Goal: Transaction & Acquisition: Purchase product/service

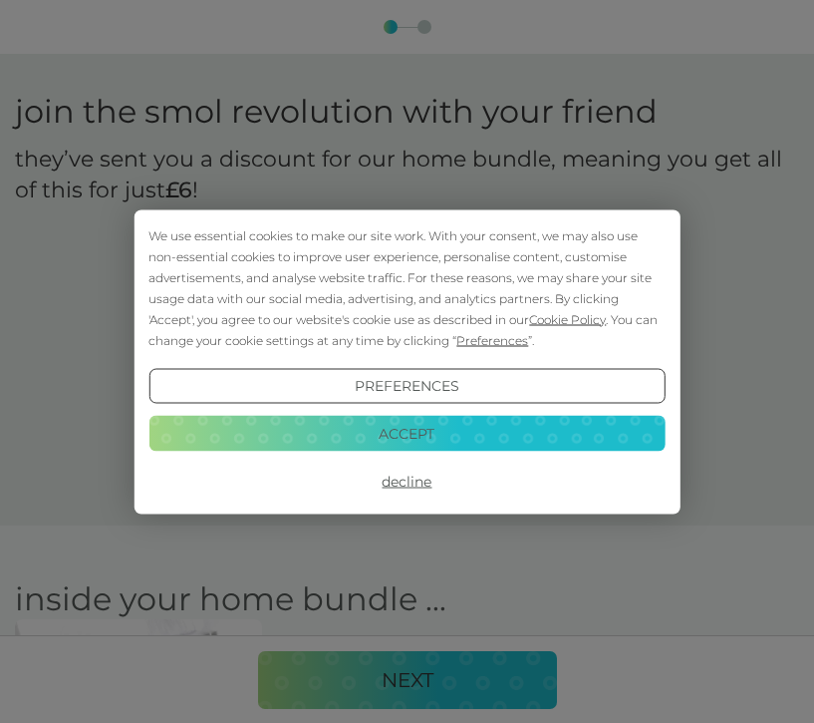
click at [456, 428] on button "Accept" at bounding box center [407, 434] width 516 height 36
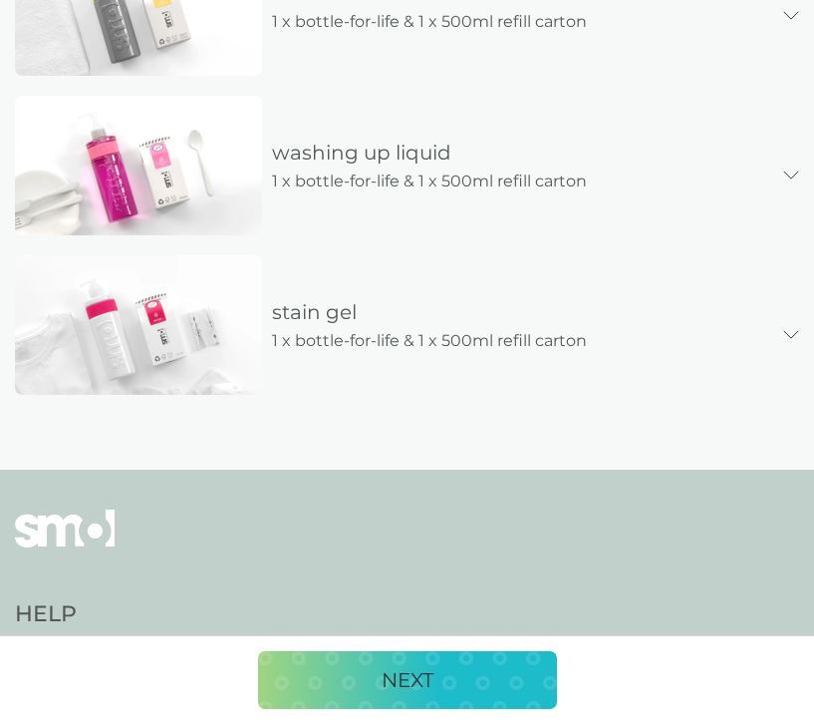
scroll to position [1162, 0]
click at [427, 676] on p "NEXT" at bounding box center [408, 680] width 52 height 32
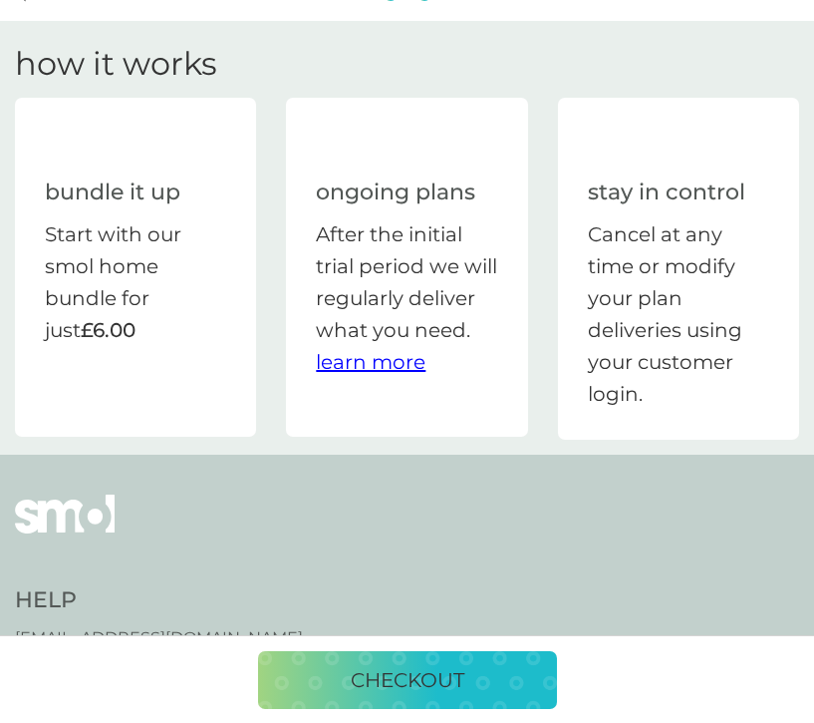
scroll to position [0, 0]
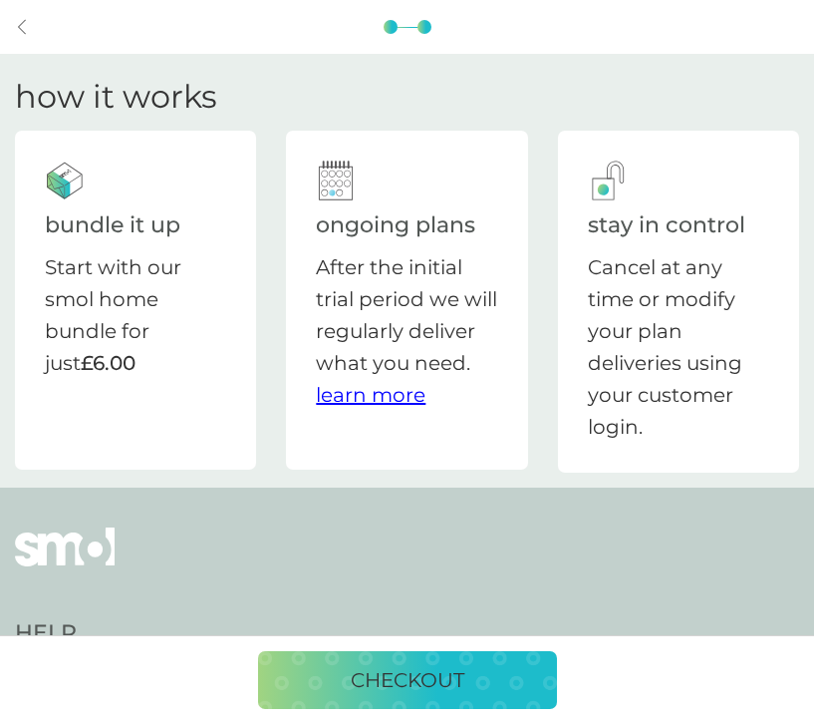
click at [97, 334] on p "Start with our smol home bundle for just £6.00" at bounding box center [135, 315] width 181 height 128
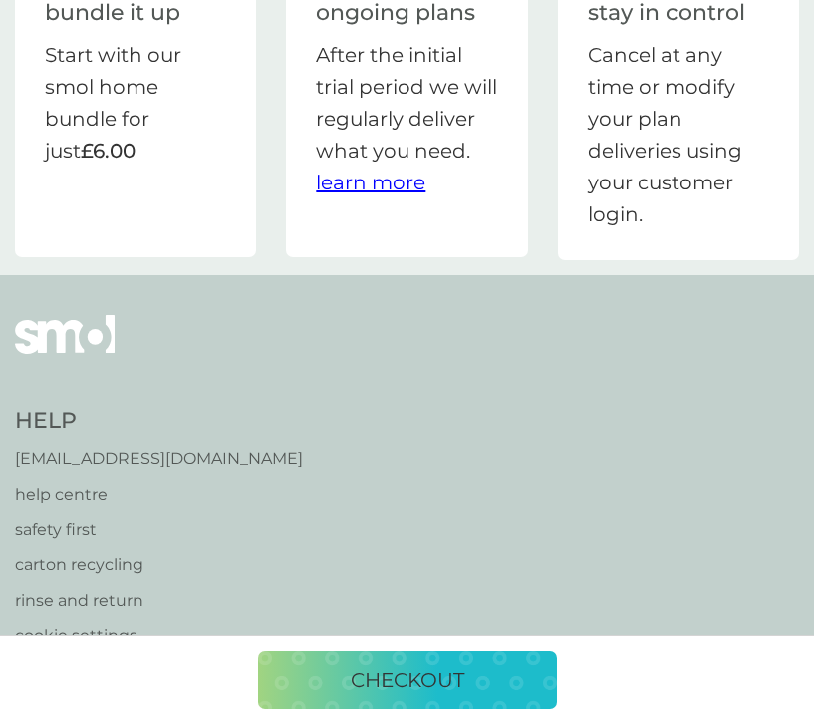
scroll to position [232, 0]
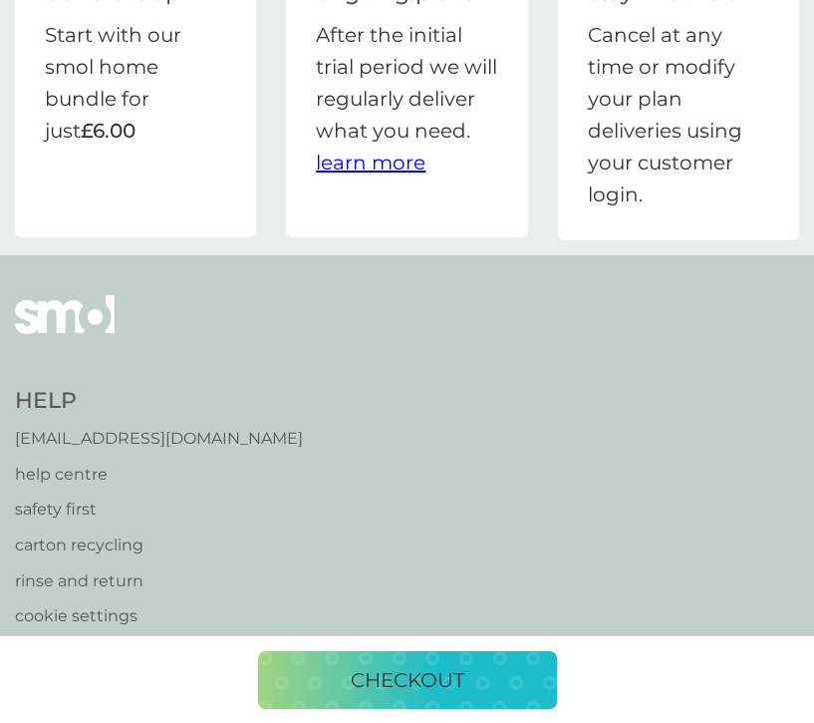
click at [382, 690] on p "checkout" at bounding box center [408, 680] width 114 height 32
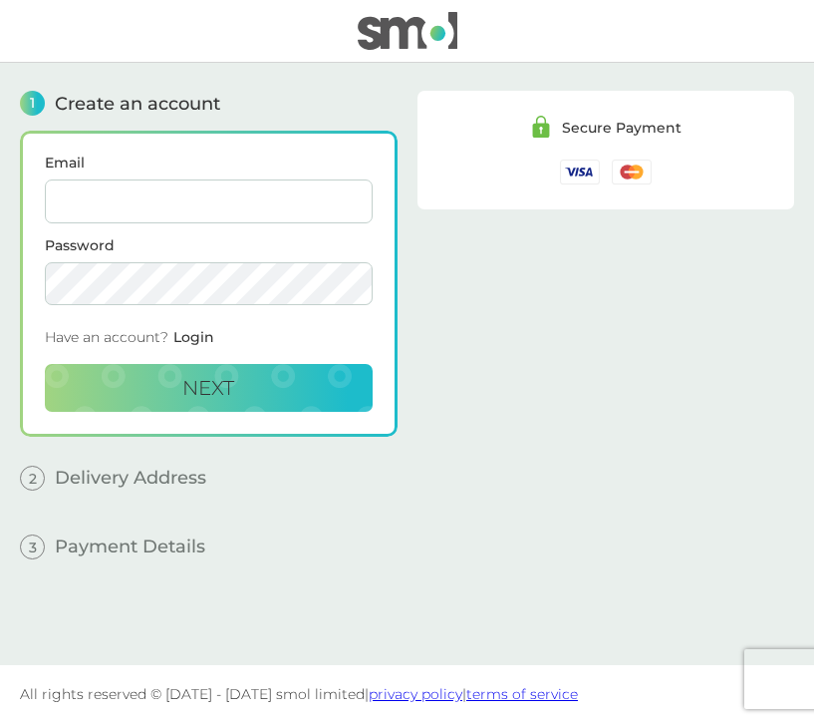
click at [96, 208] on input "Email" at bounding box center [209, 201] width 328 height 44
type input "[EMAIL_ADDRESS][DOMAIN_NAME]"
click at [229, 396] on span "Next" at bounding box center [208, 388] width 52 height 24
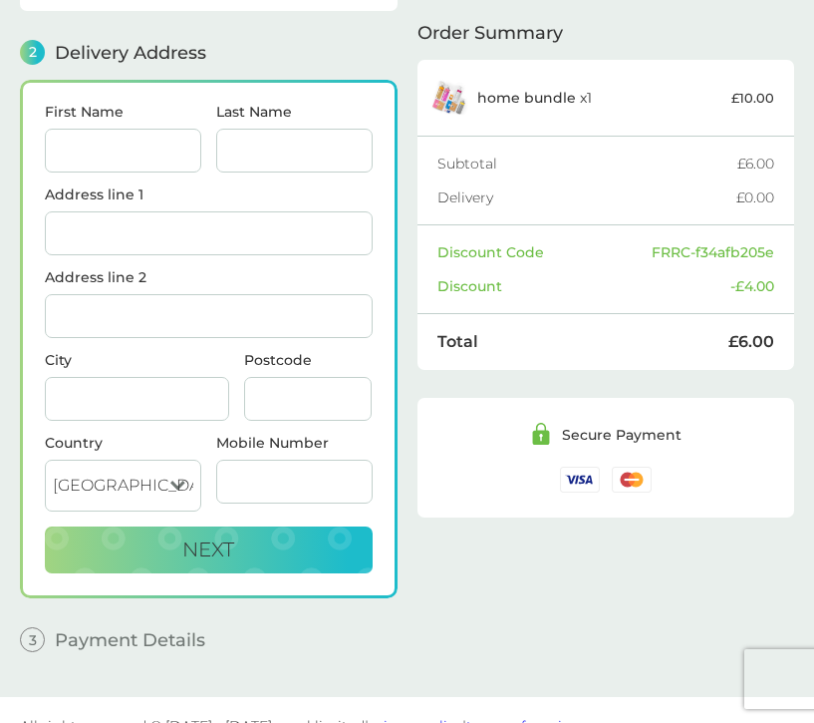
scroll to position [244, 0]
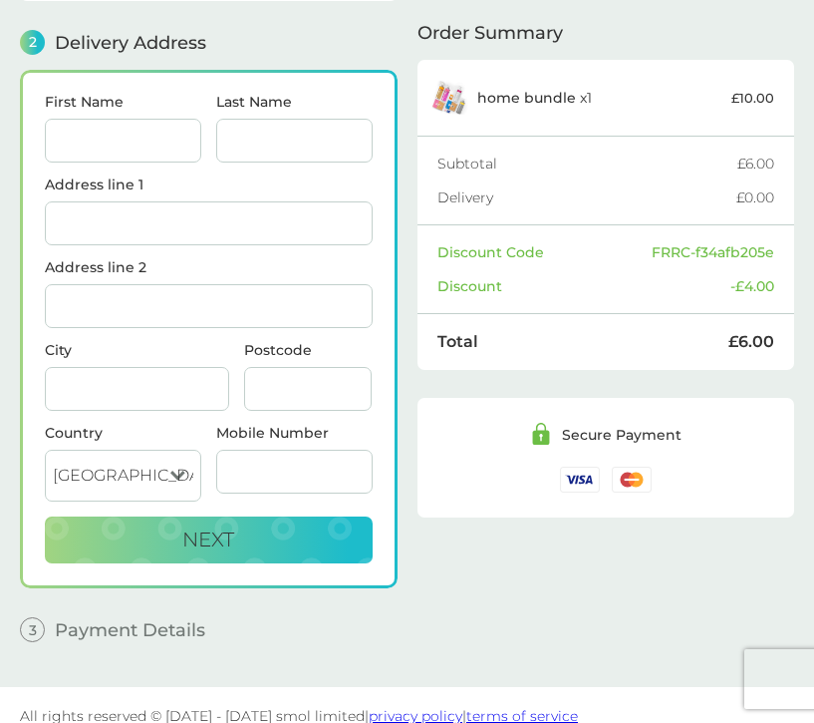
click at [137, 139] on input "First Name" at bounding box center [123, 141] width 156 height 44
type input "[PERSON_NAME]"
type input "Wakefield"
type input "[STREET_ADDRESS][PERSON_NAME]"
type input "[GEOGRAPHIC_DATA]"
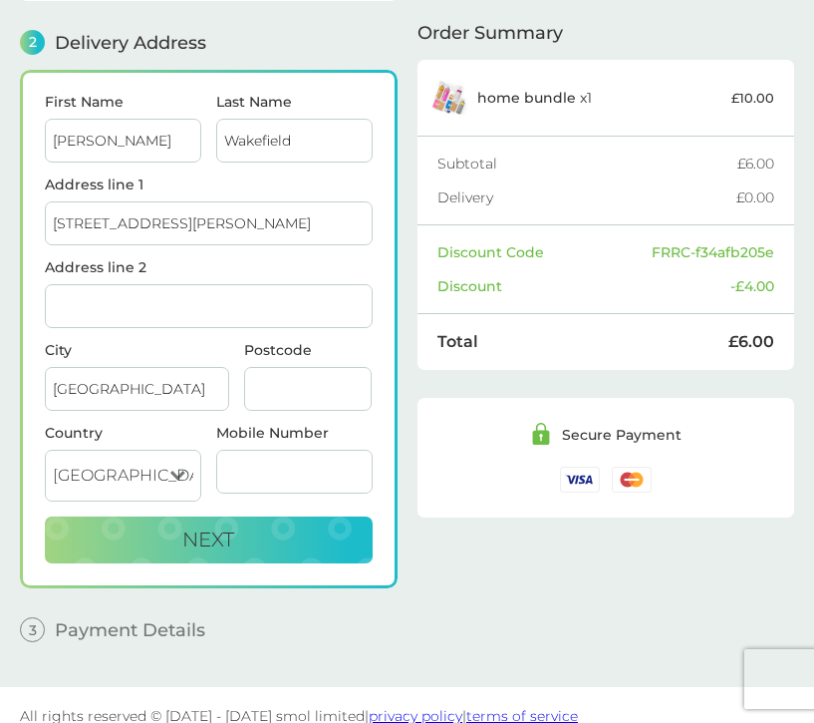
type input "GL50 4GL"
type input "07496173565"
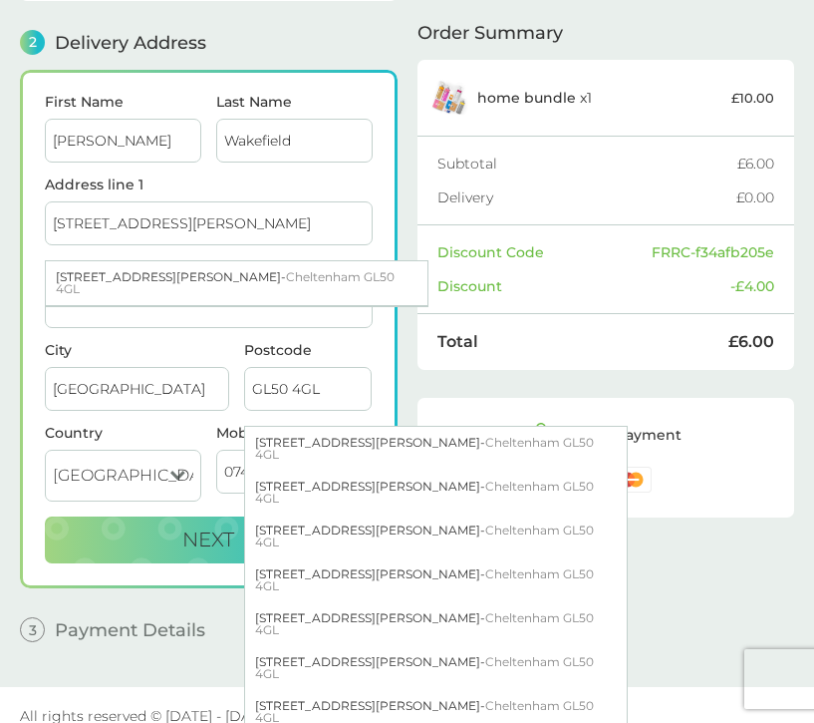
click at [208, 222] on input "[STREET_ADDRESS][PERSON_NAME]" at bounding box center [209, 223] width 328 height 44
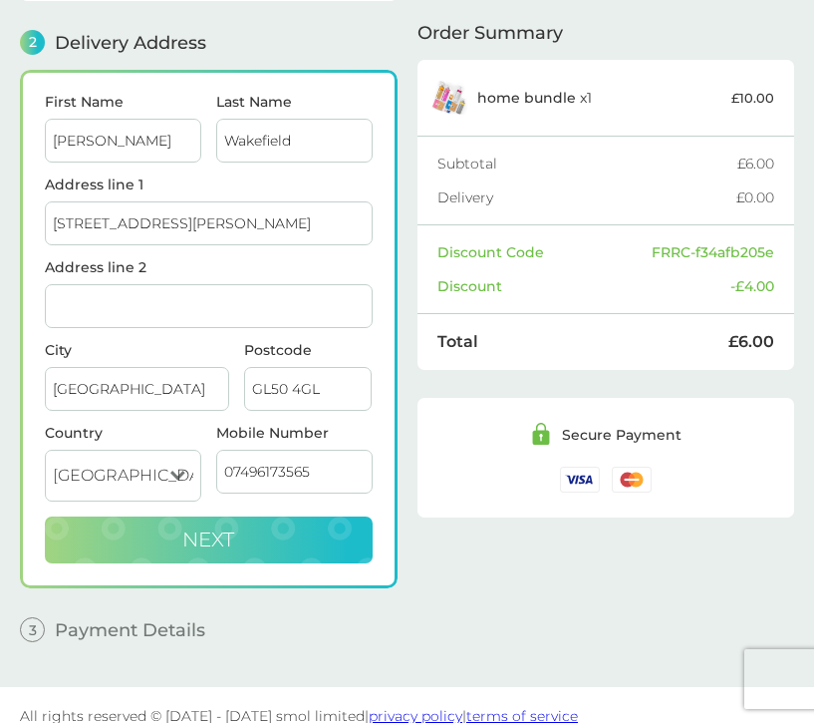
click at [218, 529] on span "Next" at bounding box center [208, 539] width 52 height 24
checkbox input "true"
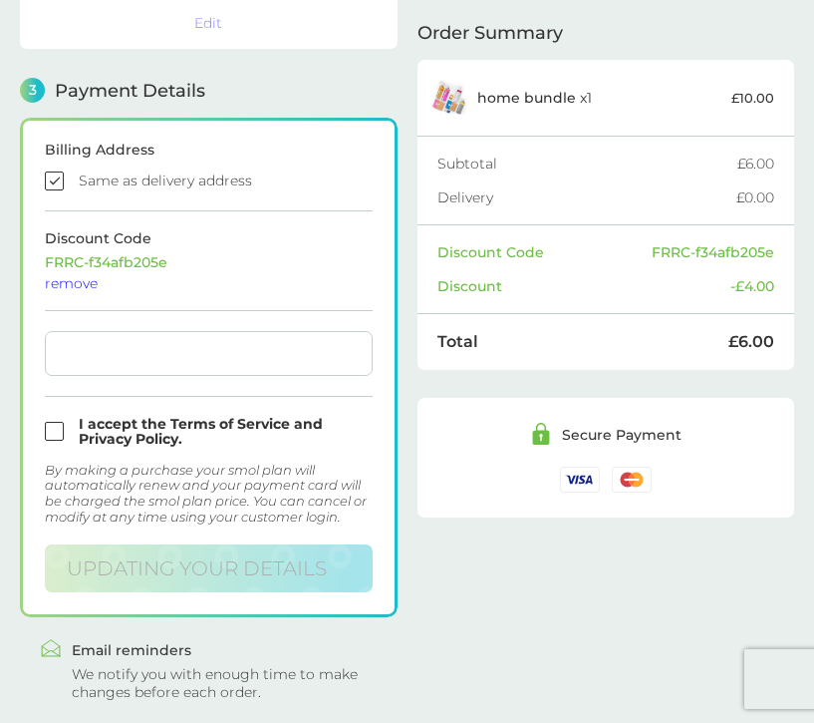
scroll to position [549, 0]
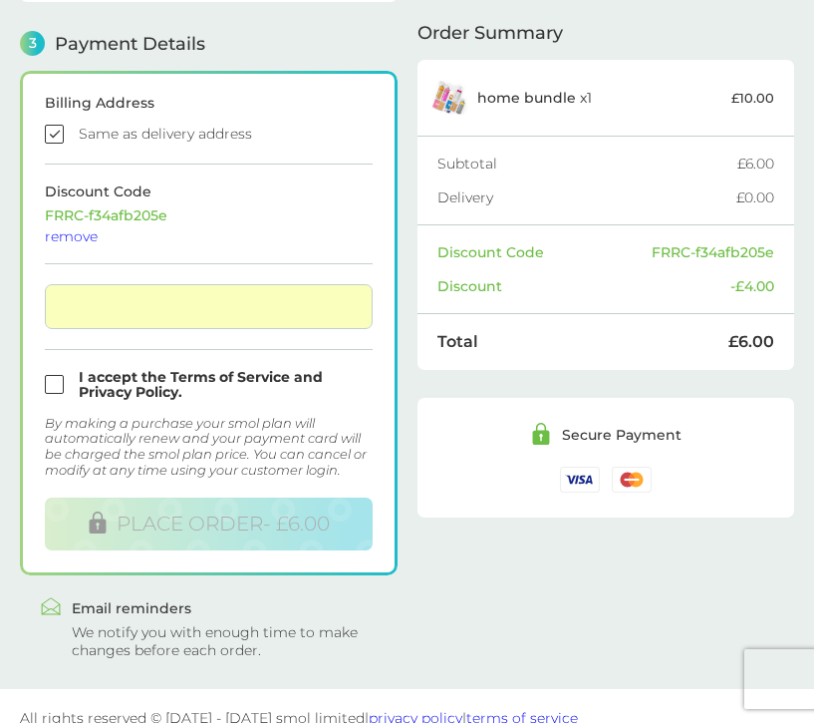
click at [57, 384] on input "checkbox" at bounding box center [209, 385] width 328 height 30
checkbox input "true"
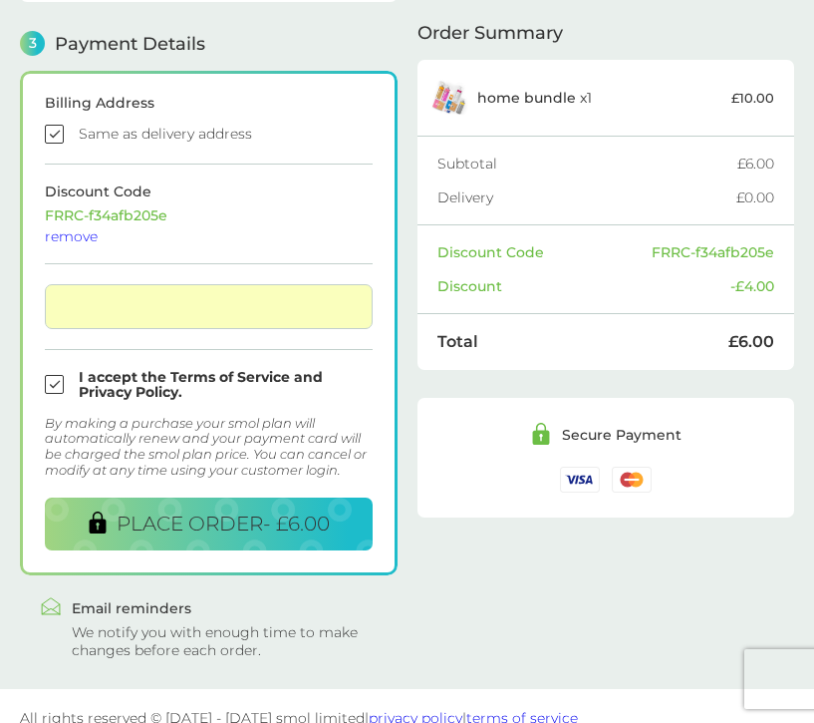
click at [274, 245] on form "Billing Address Same as delivery address Discount Code FRRC-f34afb205e remove I…" at bounding box center [209, 323] width 328 height 454
click at [191, 527] on span "PLACE ORDER - £6.00" at bounding box center [223, 523] width 213 height 24
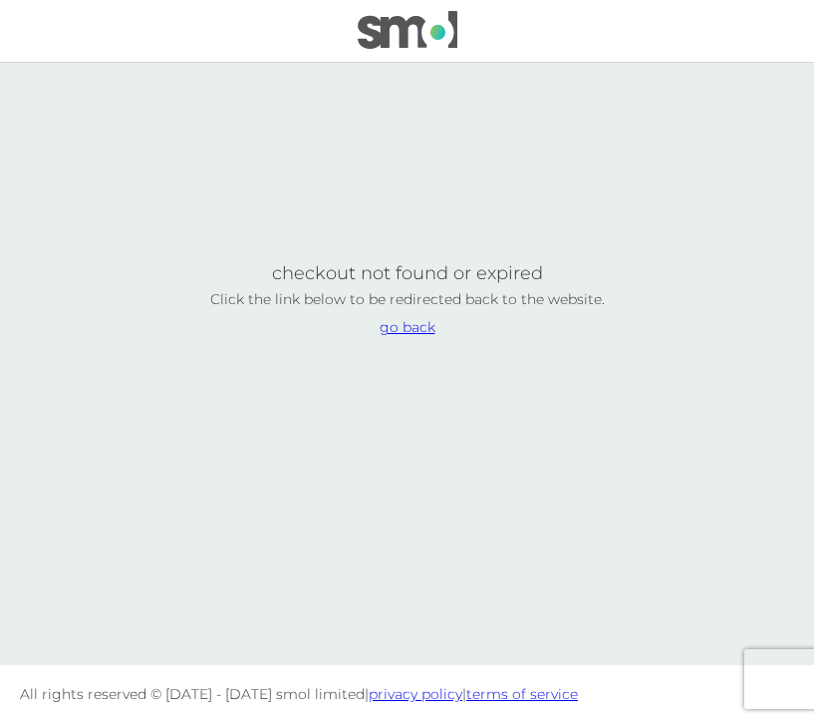
click at [414, 325] on link "go back" at bounding box center [408, 327] width 56 height 14
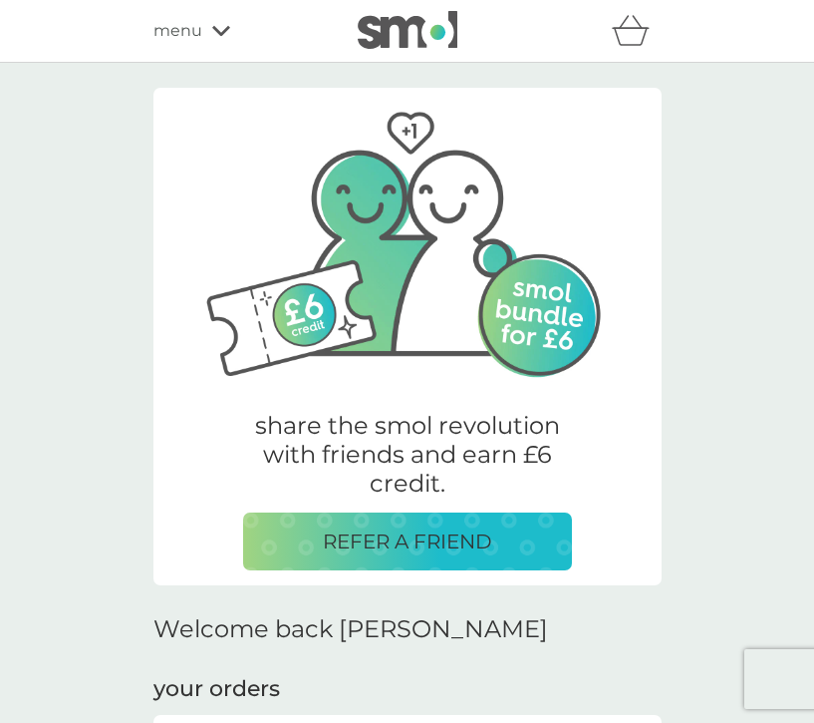
click at [392, 529] on p "REFER A FRIEND" at bounding box center [407, 541] width 169 height 32
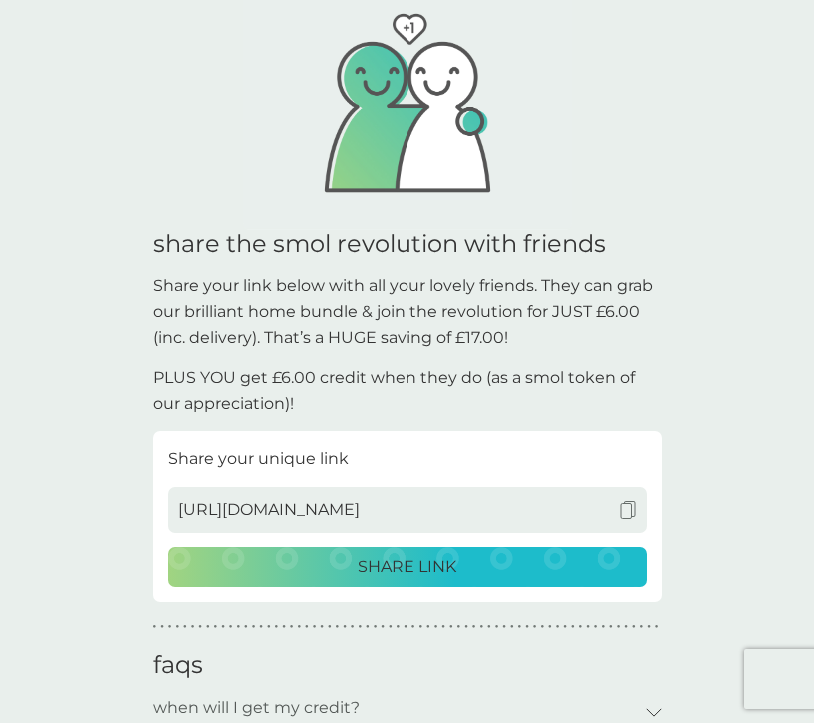
scroll to position [193, 0]
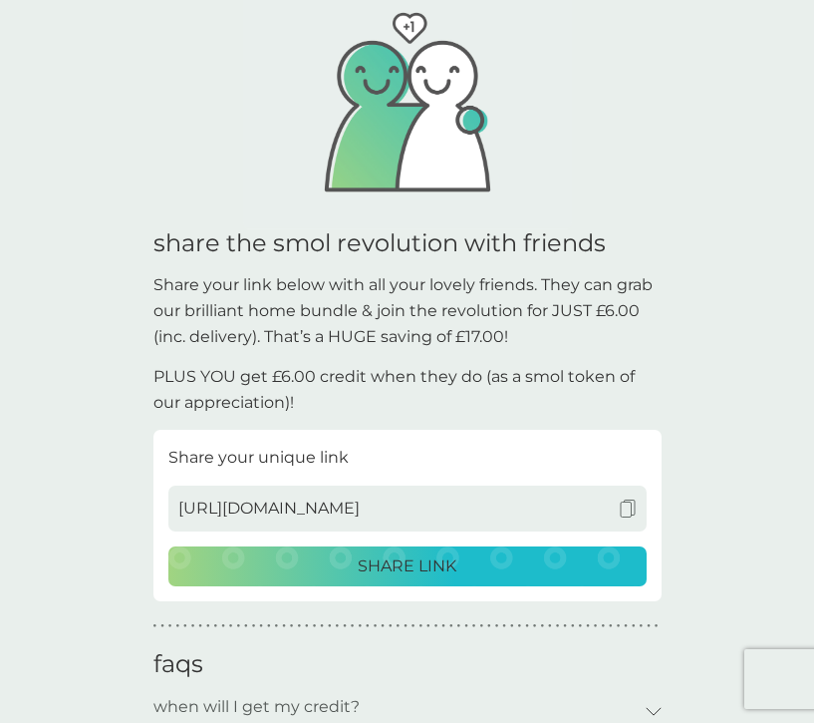
click at [630, 506] on img at bounding box center [628, 508] width 18 height 18
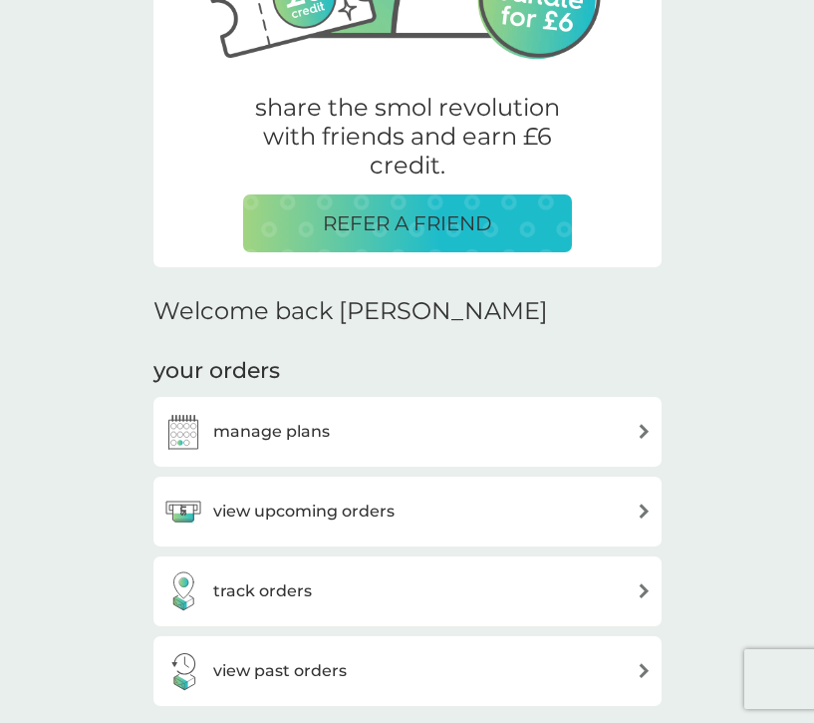
scroll to position [319, 0]
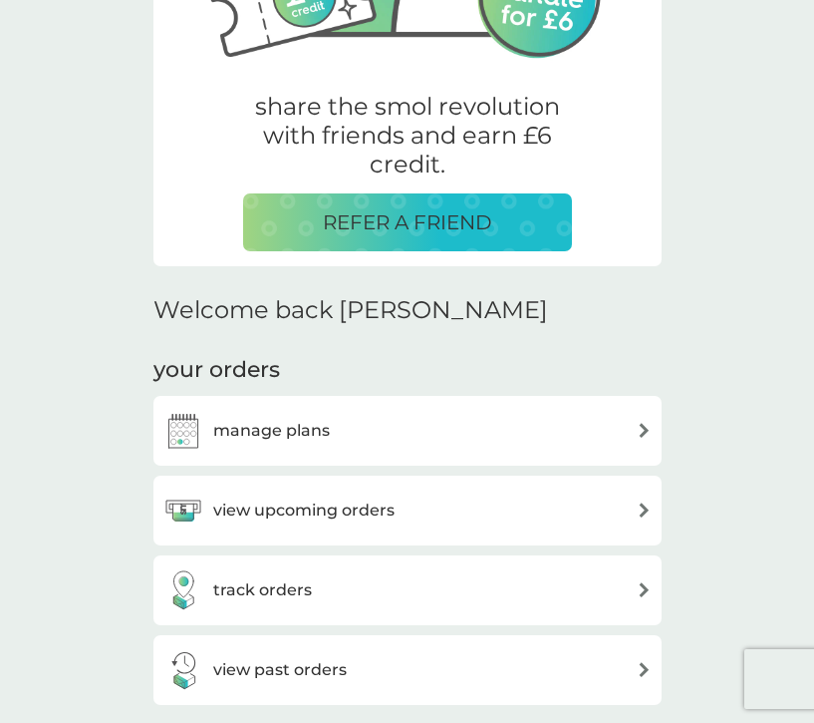
click at [520, 521] on div "view upcoming orders" at bounding box center [407, 510] width 488 height 40
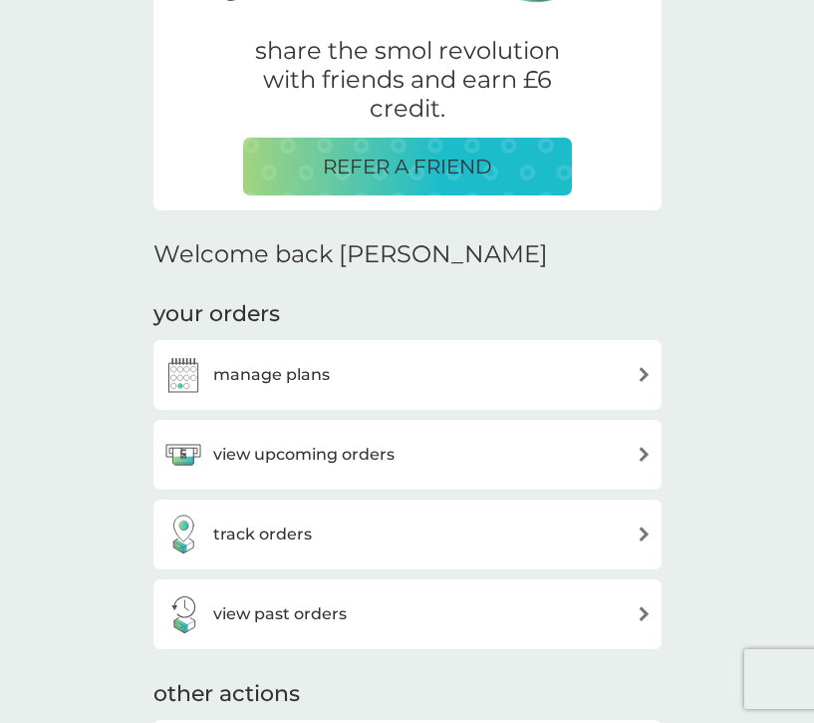
scroll to position [377, 0]
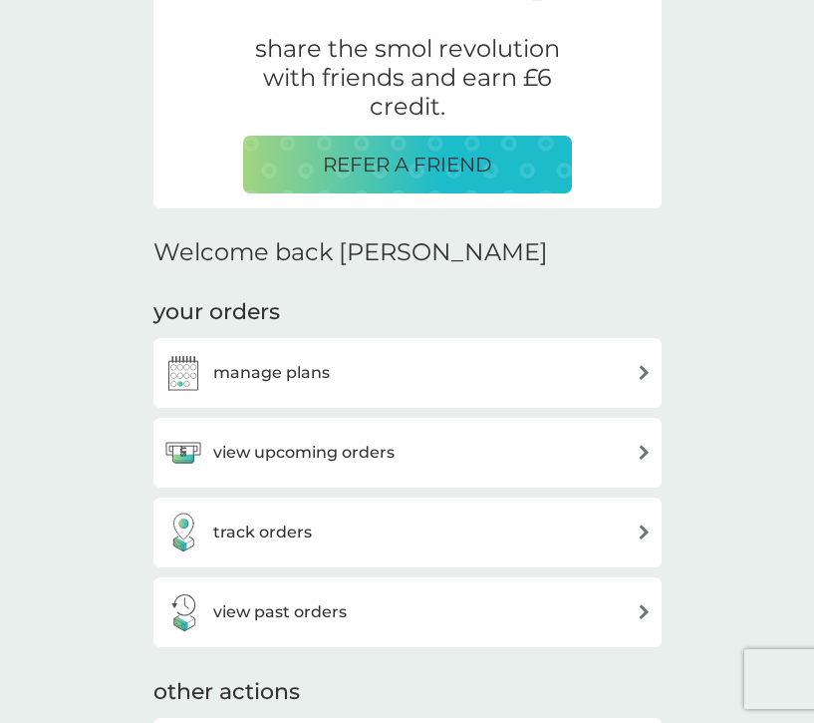
click at [439, 375] on div "manage plans" at bounding box center [407, 373] width 488 height 40
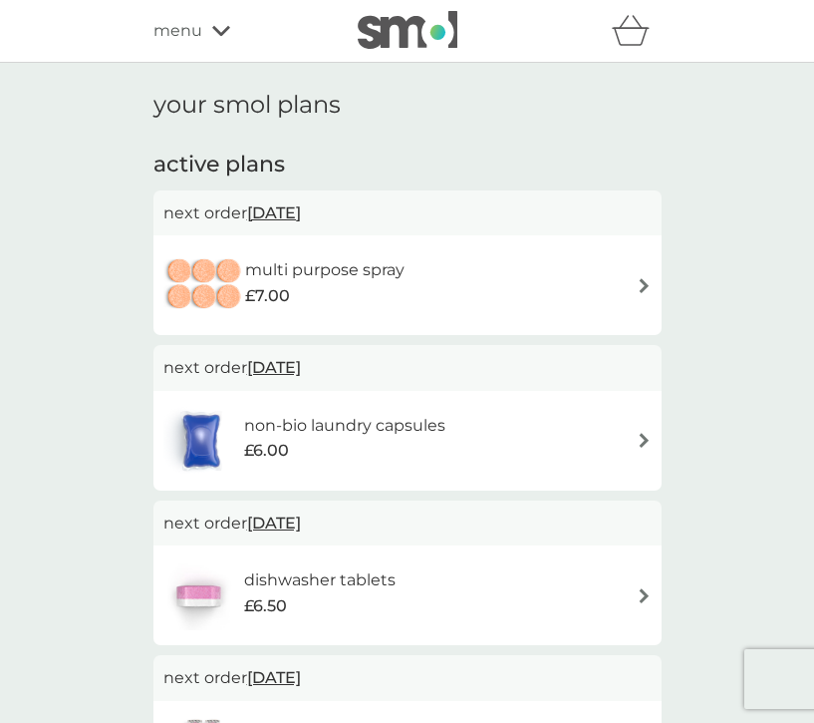
click at [261, 215] on span "23 Sep 2025" at bounding box center [274, 212] width 54 height 39
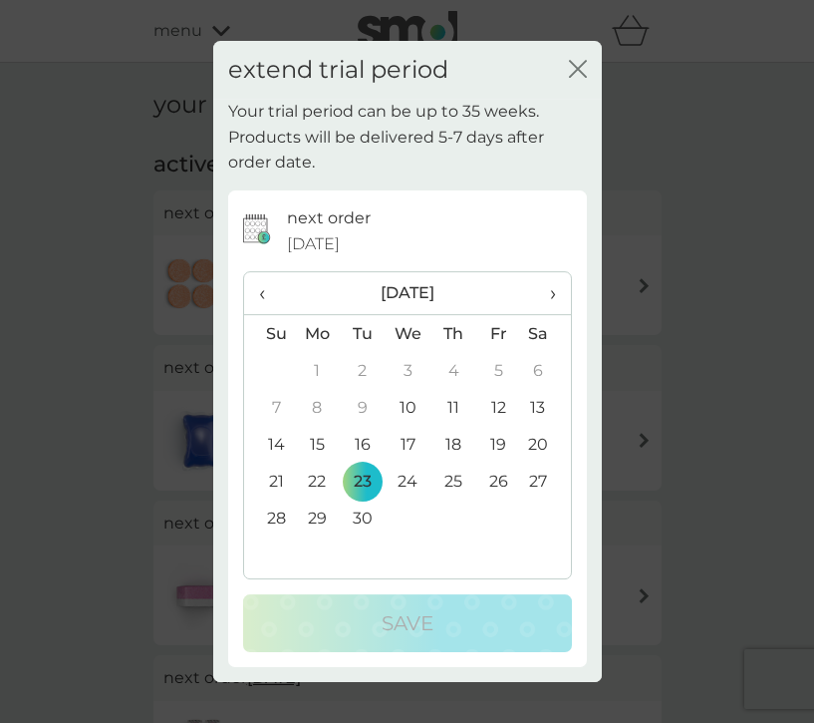
click at [580, 60] on icon "close" at bounding box center [578, 69] width 18 height 18
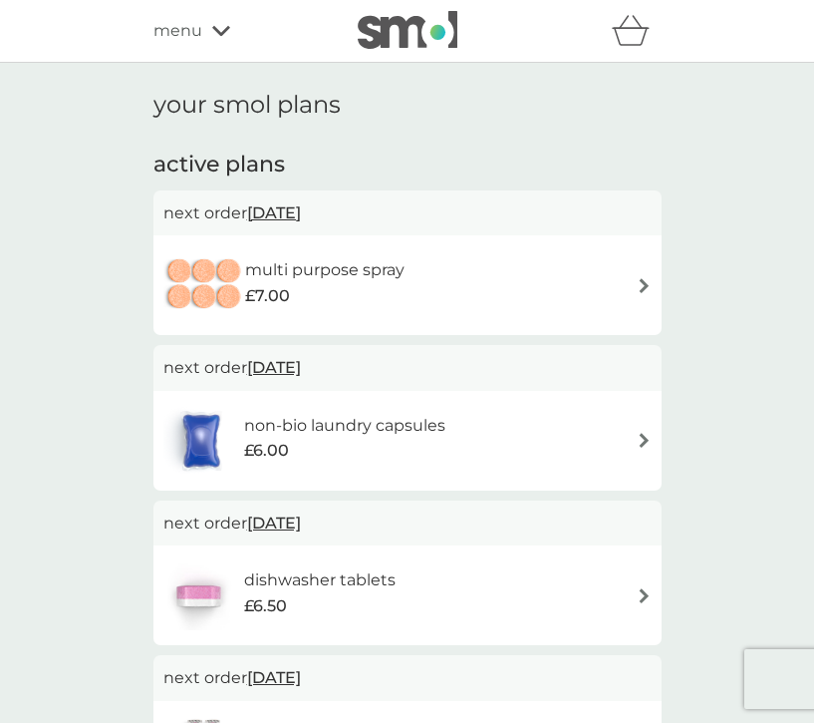
click at [203, 25] on div "menu" at bounding box center [237, 31] width 169 height 26
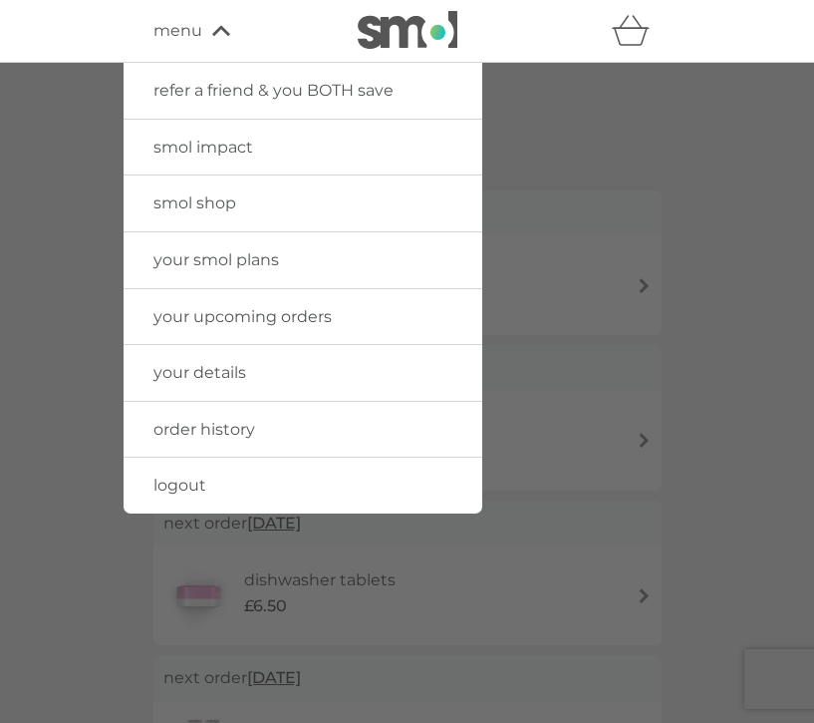
click at [272, 313] on span "your upcoming orders" at bounding box center [242, 316] width 178 height 19
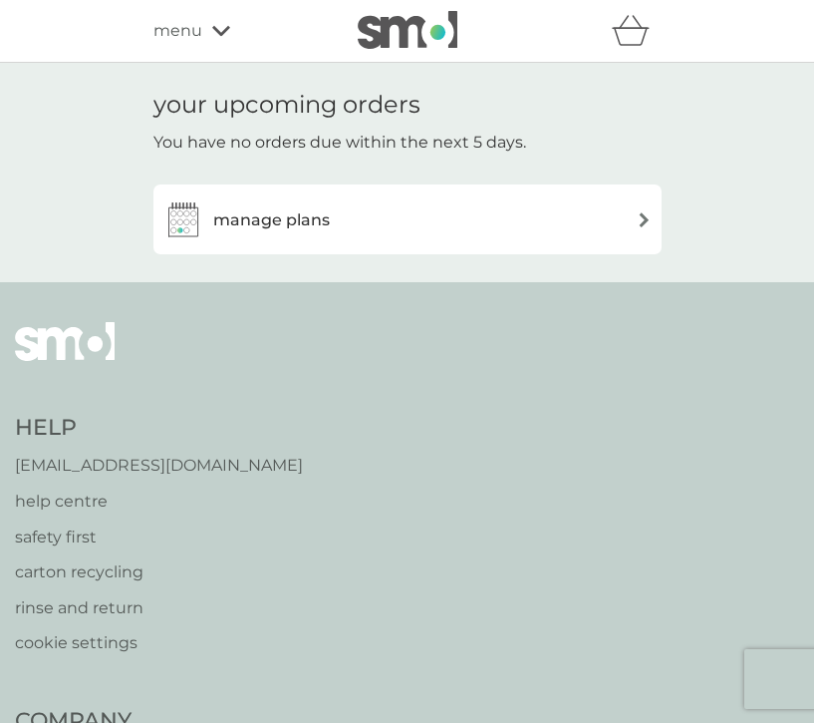
click at [384, 218] on div "manage plans" at bounding box center [407, 219] width 488 height 40
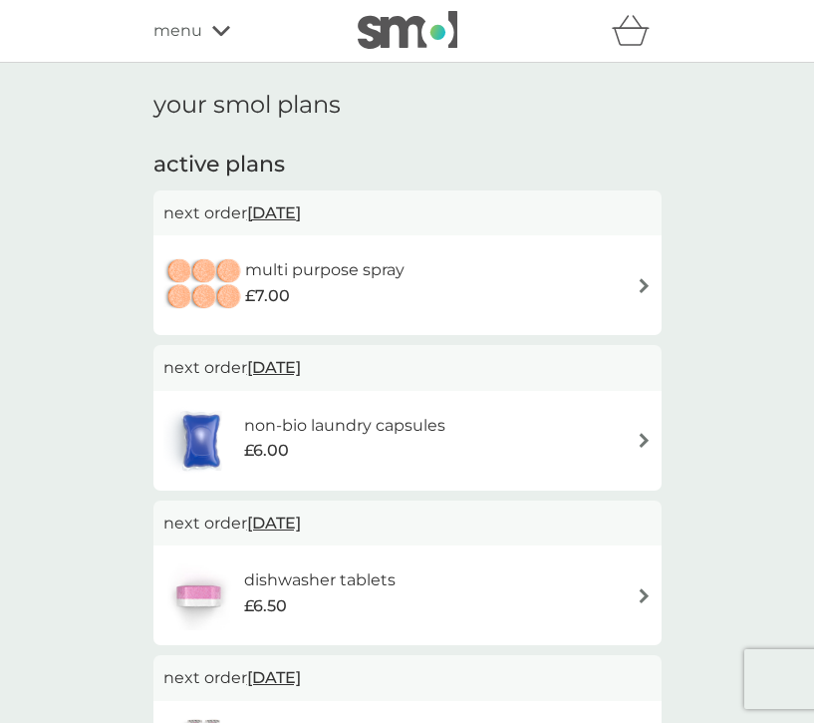
click at [183, 37] on span "menu" at bounding box center [177, 31] width 49 height 26
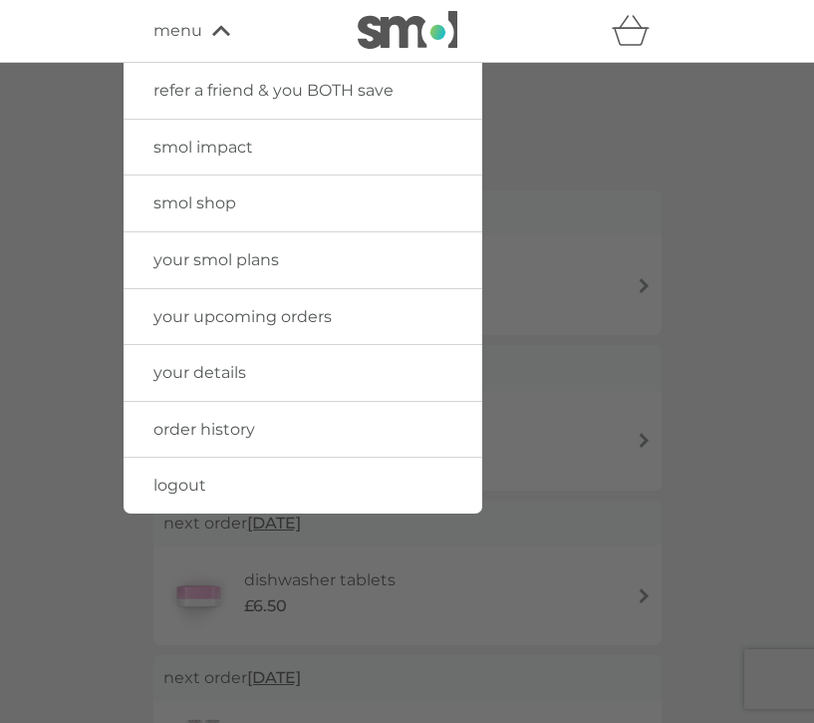
click at [251, 323] on span "your upcoming orders" at bounding box center [242, 316] width 178 height 19
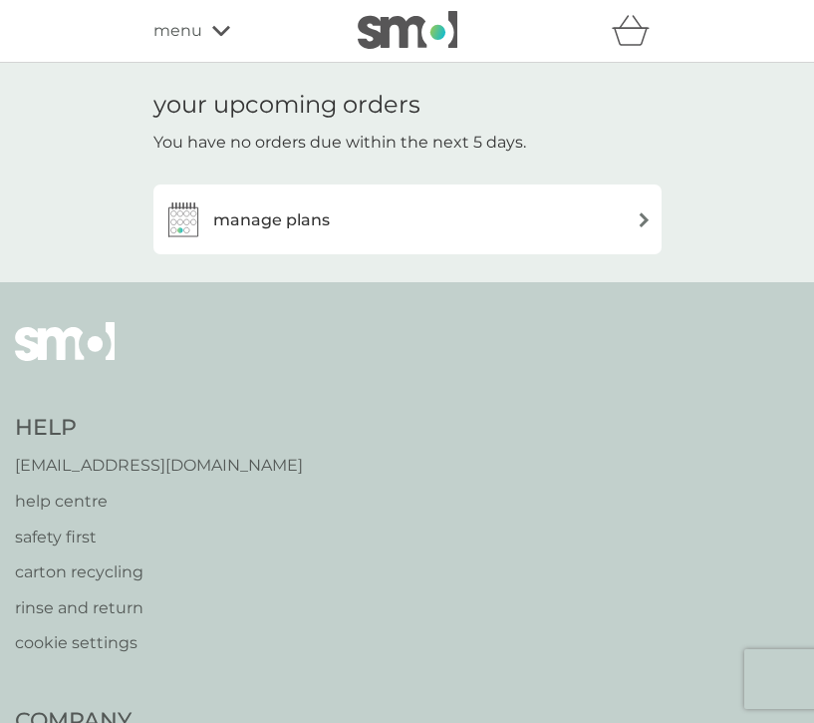
click at [306, 219] on h3 "manage plans" at bounding box center [271, 220] width 117 height 26
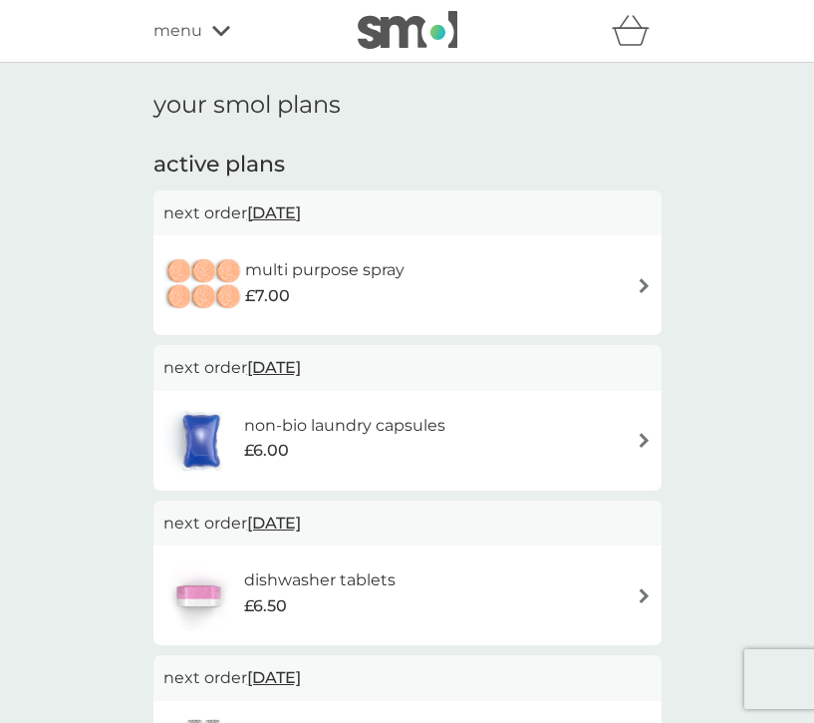
click at [217, 32] on icon at bounding box center [221, 31] width 18 height 10
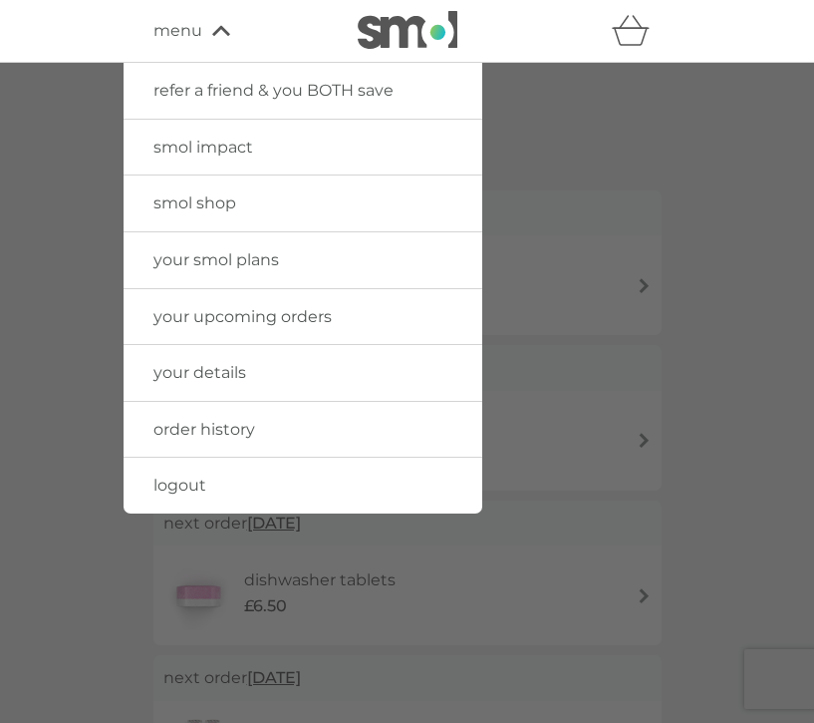
click at [236, 364] on span "your details" at bounding box center [199, 372] width 93 height 19
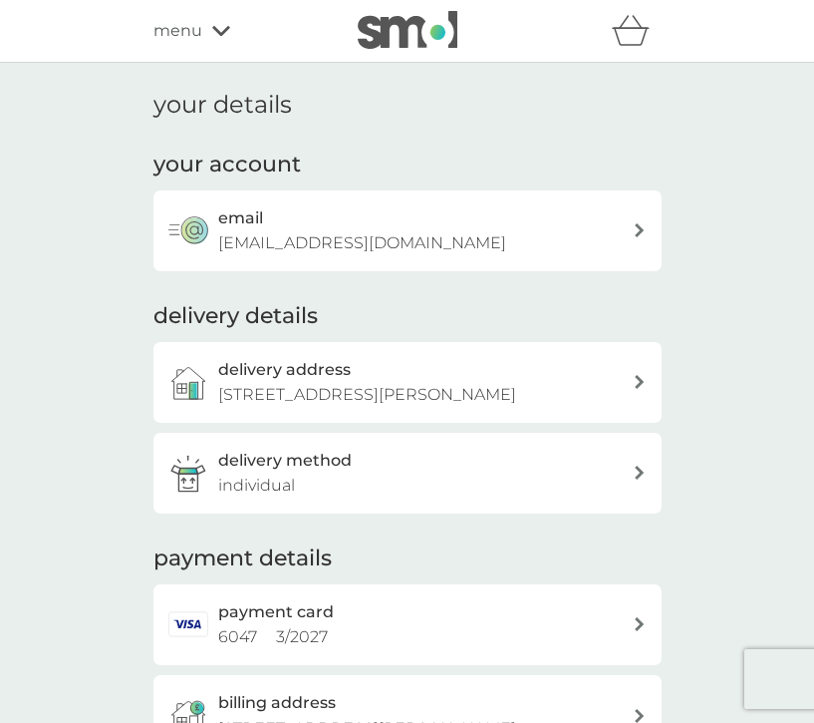
click at [217, 34] on icon at bounding box center [221, 31] width 18 height 12
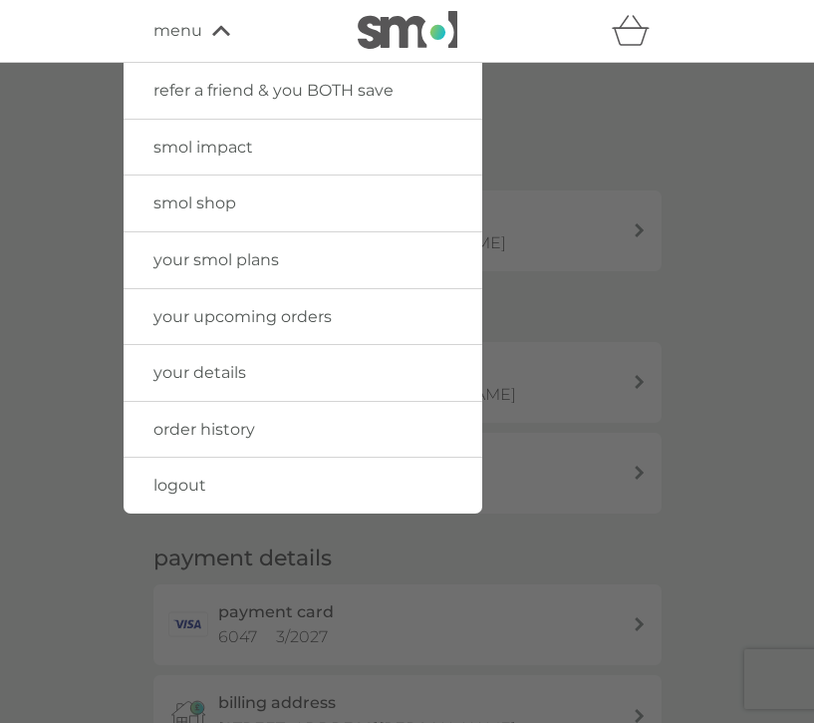
click at [285, 257] on link "your smol plans" at bounding box center [303, 260] width 359 height 56
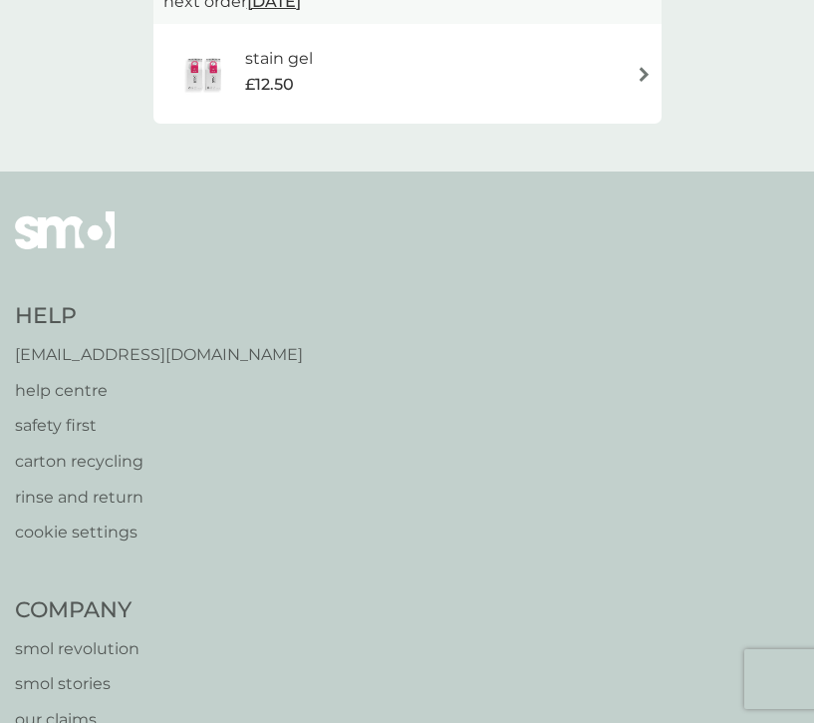
scroll to position [989, 0]
